Goal: Task Accomplishment & Management: Use online tool/utility

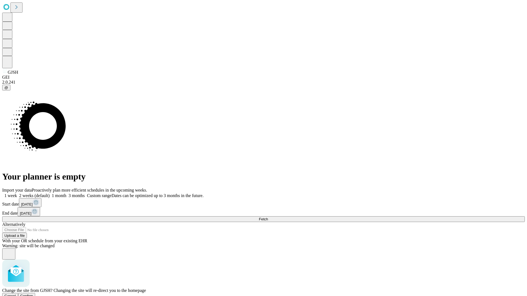
click at [33, 294] on span "Confirm" at bounding box center [26, 296] width 13 height 4
click at [66, 193] on label "1 month" at bounding box center [58, 195] width 17 height 5
click at [268, 217] on span "Fetch" at bounding box center [263, 219] width 9 height 4
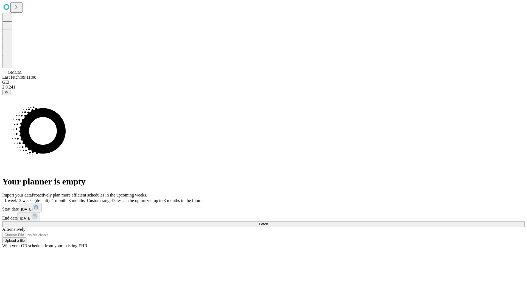
click at [66, 198] on label "1 month" at bounding box center [58, 200] width 17 height 5
click at [268, 222] on span "Fetch" at bounding box center [263, 224] width 9 height 4
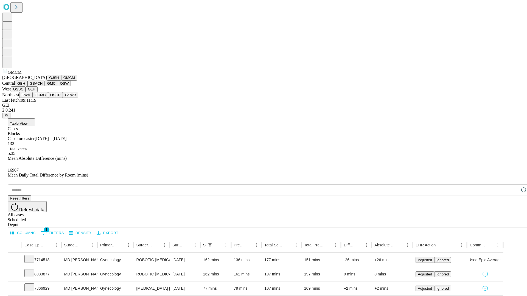
click at [27, 86] on button "GBH" at bounding box center [21, 84] width 12 height 6
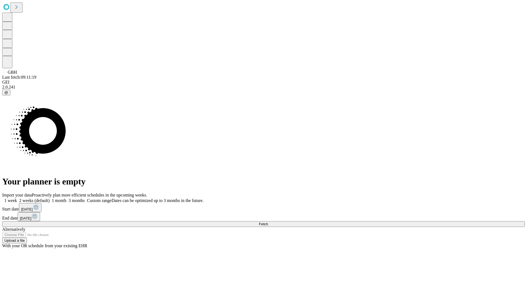
click at [66, 198] on label "1 month" at bounding box center [58, 200] width 17 height 5
click at [268, 222] on span "Fetch" at bounding box center [263, 224] width 9 height 4
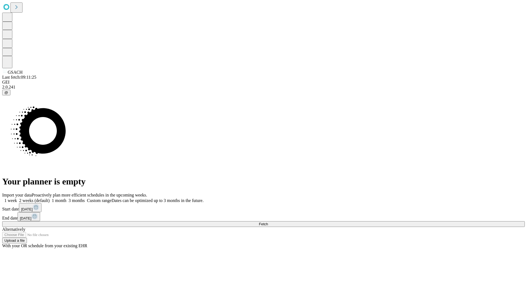
click at [66, 198] on label "1 month" at bounding box center [58, 200] width 17 height 5
click at [268, 222] on span "Fetch" at bounding box center [263, 224] width 9 height 4
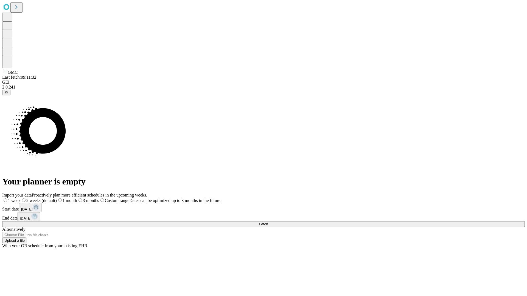
click at [268, 222] on span "Fetch" at bounding box center [263, 224] width 9 height 4
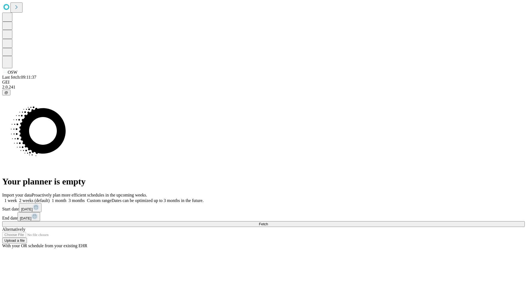
click at [66, 198] on label "1 month" at bounding box center [58, 200] width 17 height 5
click at [268, 222] on span "Fetch" at bounding box center [263, 224] width 9 height 4
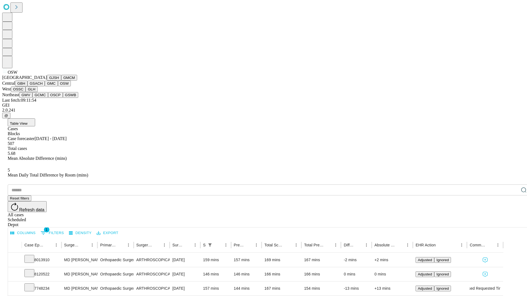
click at [26, 92] on button "OSSC" at bounding box center [18, 89] width 15 height 6
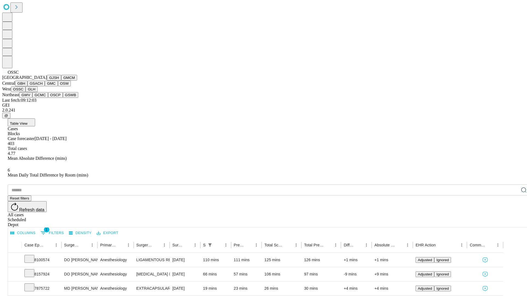
click at [37, 92] on button "GLH" at bounding box center [32, 89] width 12 height 6
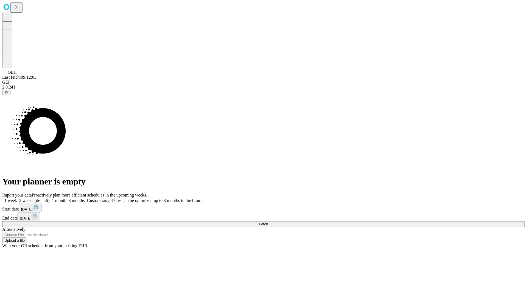
click at [268, 222] on span "Fetch" at bounding box center [263, 224] width 9 height 4
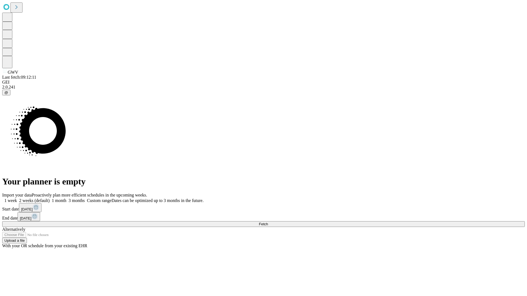
click at [66, 198] on label "1 month" at bounding box center [58, 200] width 17 height 5
click at [268, 222] on span "Fetch" at bounding box center [263, 224] width 9 height 4
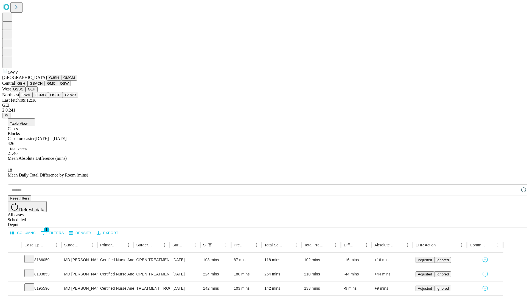
click at [43, 98] on button "GCMC" at bounding box center [40, 95] width 16 height 6
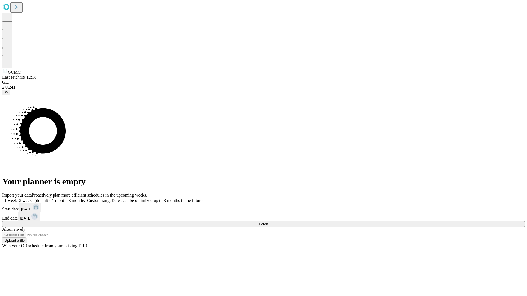
click at [66, 198] on label "1 month" at bounding box center [58, 200] width 17 height 5
click at [268, 222] on span "Fetch" at bounding box center [263, 224] width 9 height 4
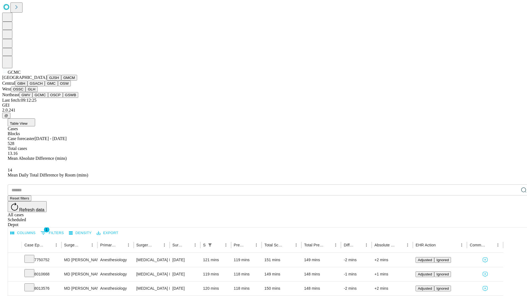
click at [48, 98] on button "OSCP" at bounding box center [55, 95] width 15 height 6
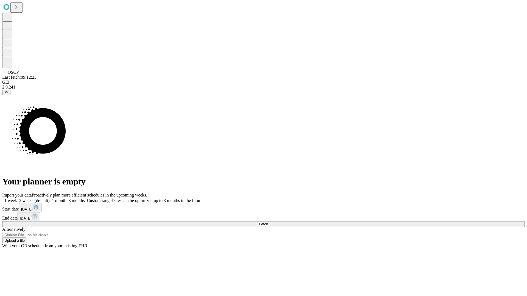
click at [66, 198] on label "1 month" at bounding box center [58, 200] width 17 height 5
click at [268, 222] on span "Fetch" at bounding box center [263, 224] width 9 height 4
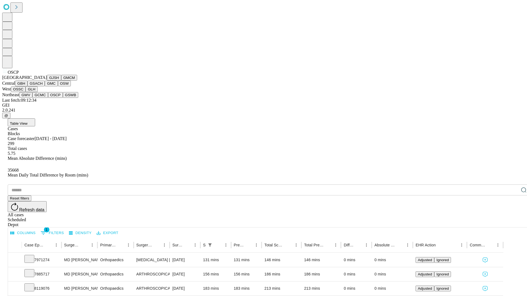
click at [63, 98] on button "GSWB" at bounding box center [71, 95] width 16 height 6
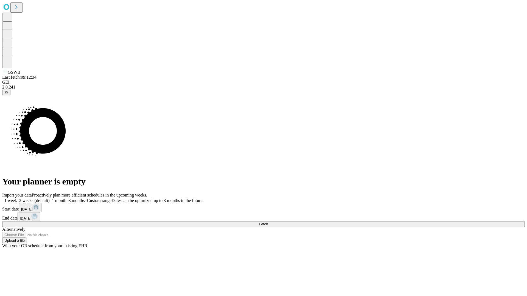
click at [66, 198] on label "1 month" at bounding box center [58, 200] width 17 height 5
click at [268, 222] on span "Fetch" at bounding box center [263, 224] width 9 height 4
